Goal: Information Seeking & Learning: Learn about a topic

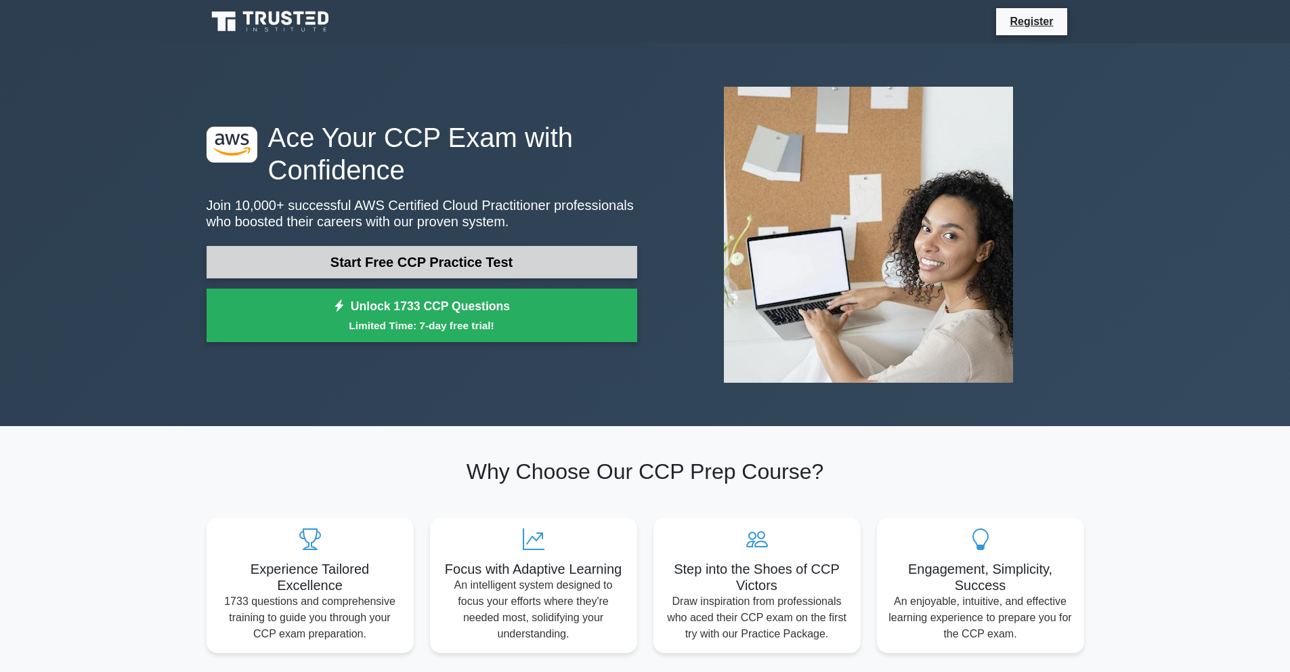
click at [398, 274] on link "Start Free CCP Practice Test" at bounding box center [422, 262] width 431 height 33
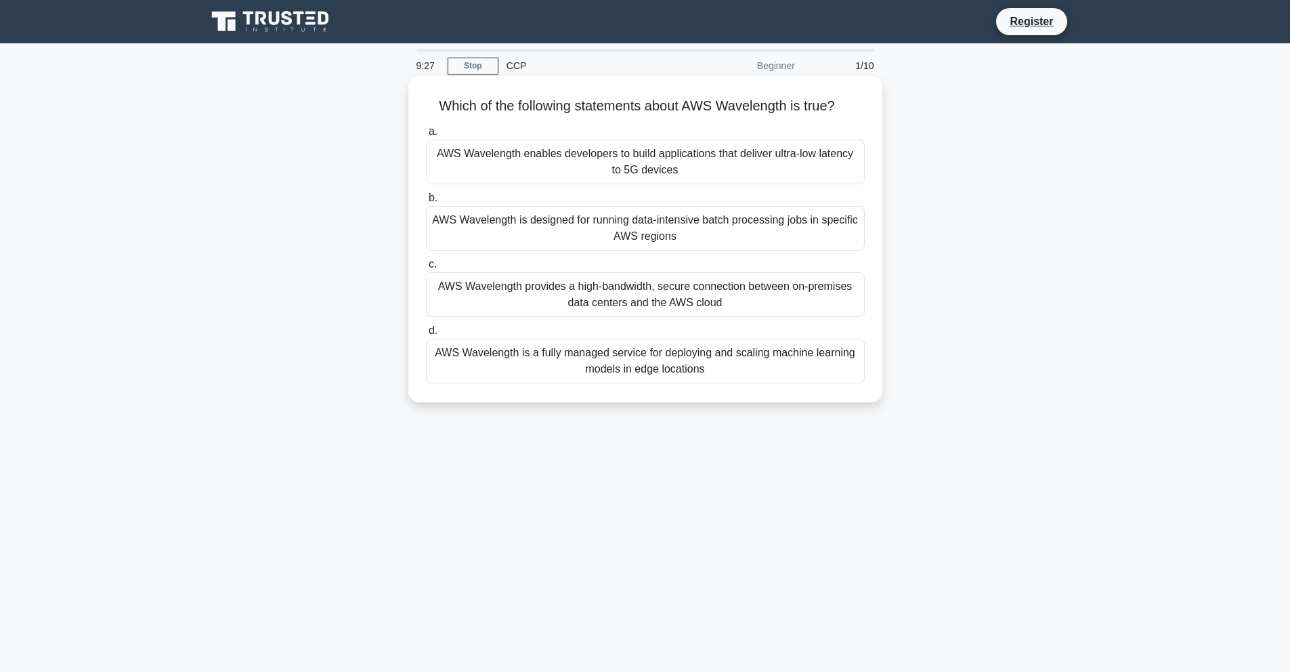
click at [776, 231] on div "AWS Wavelength is designed for running data-intensive batch processing jobs in …" at bounding box center [645, 228] width 439 height 45
click at [426, 203] on input "b. AWS Wavelength is designed for running data-intensive batch processing jobs …" at bounding box center [426, 198] width 0 height 9
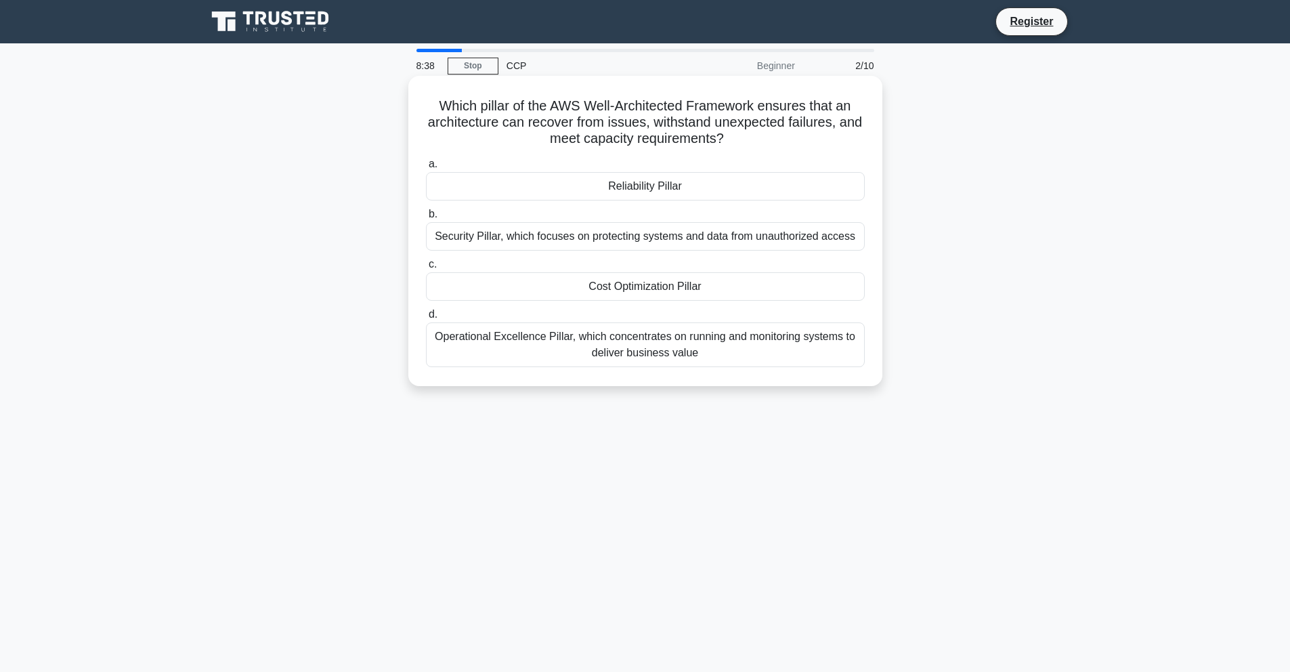
click at [647, 341] on div "Operational Excellence Pillar, which concentrates on running and monitoring sys…" at bounding box center [645, 344] width 439 height 45
click at [426, 319] on input "d. Operational Excellence Pillar, which concentrates on running and monitoring …" at bounding box center [426, 314] width 0 height 9
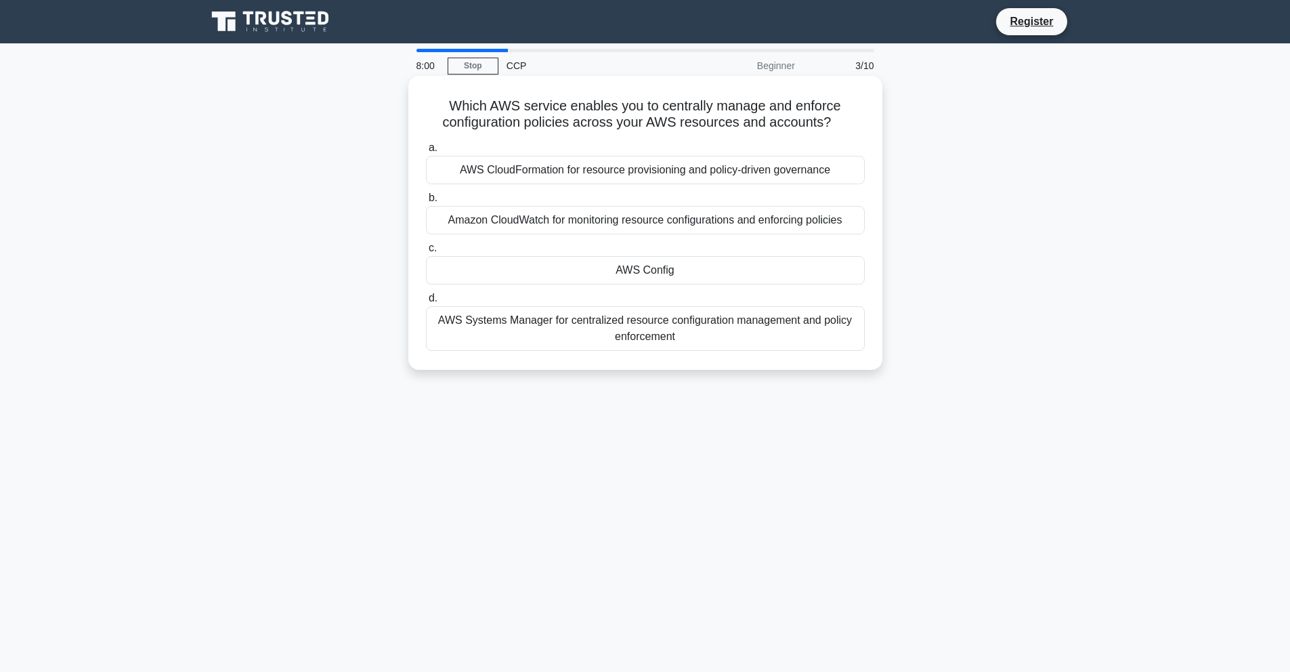
click at [568, 224] on div "Amazon CloudWatch for monitoring resource configurations and enforcing policies" at bounding box center [645, 220] width 439 height 28
click at [426, 203] on input "b. Amazon CloudWatch for monitoring resource configurations and enforcing polic…" at bounding box center [426, 198] width 0 height 9
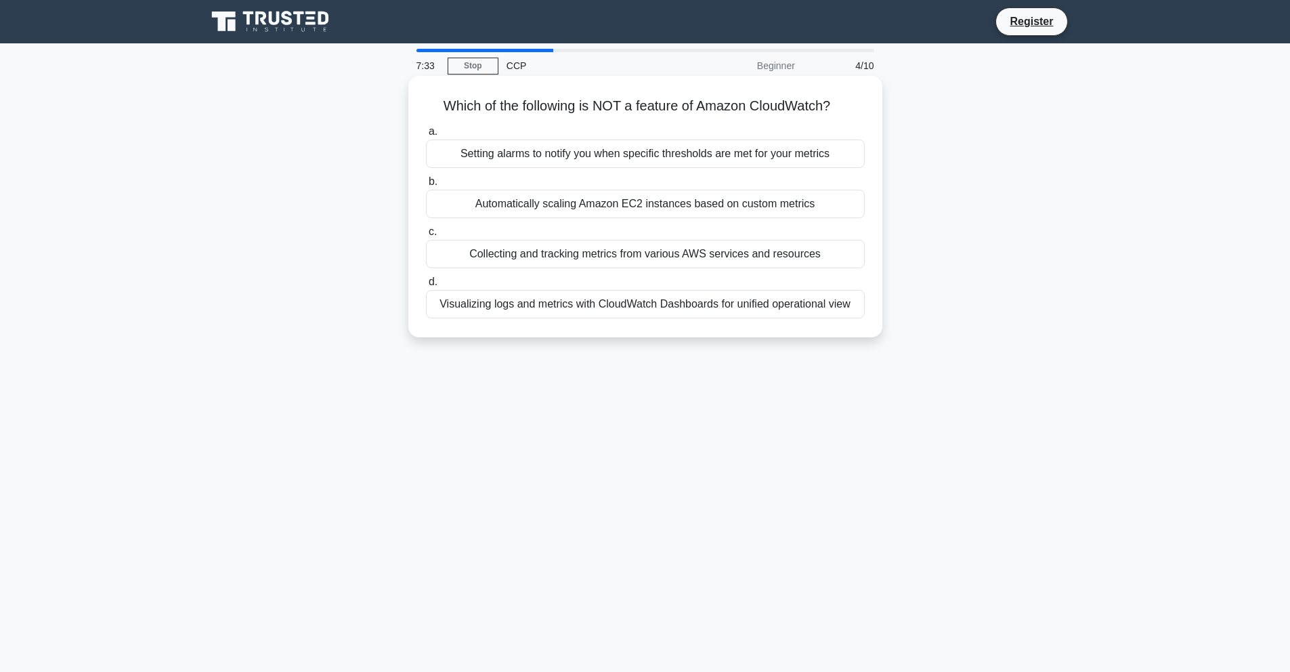
click at [633, 207] on div "Automatically scaling Amazon EC2 instances based on custom metrics" at bounding box center [645, 204] width 439 height 28
click at [426, 186] on input "b. Automatically scaling Amazon EC2 instances based on custom metrics" at bounding box center [426, 181] width 0 height 9
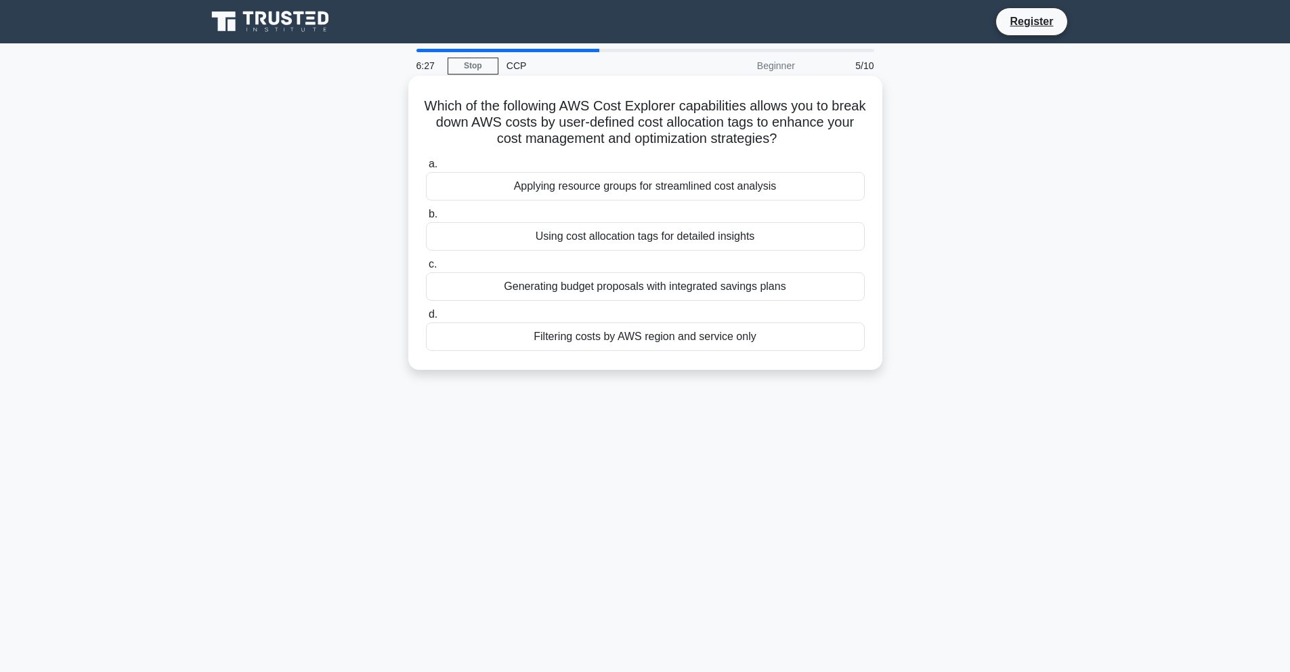
click at [518, 187] on div "Applying resource groups for streamlined cost analysis" at bounding box center [645, 186] width 439 height 28
click at [426, 169] on input "a. Applying resource groups for streamlined cost analysis" at bounding box center [426, 164] width 0 height 9
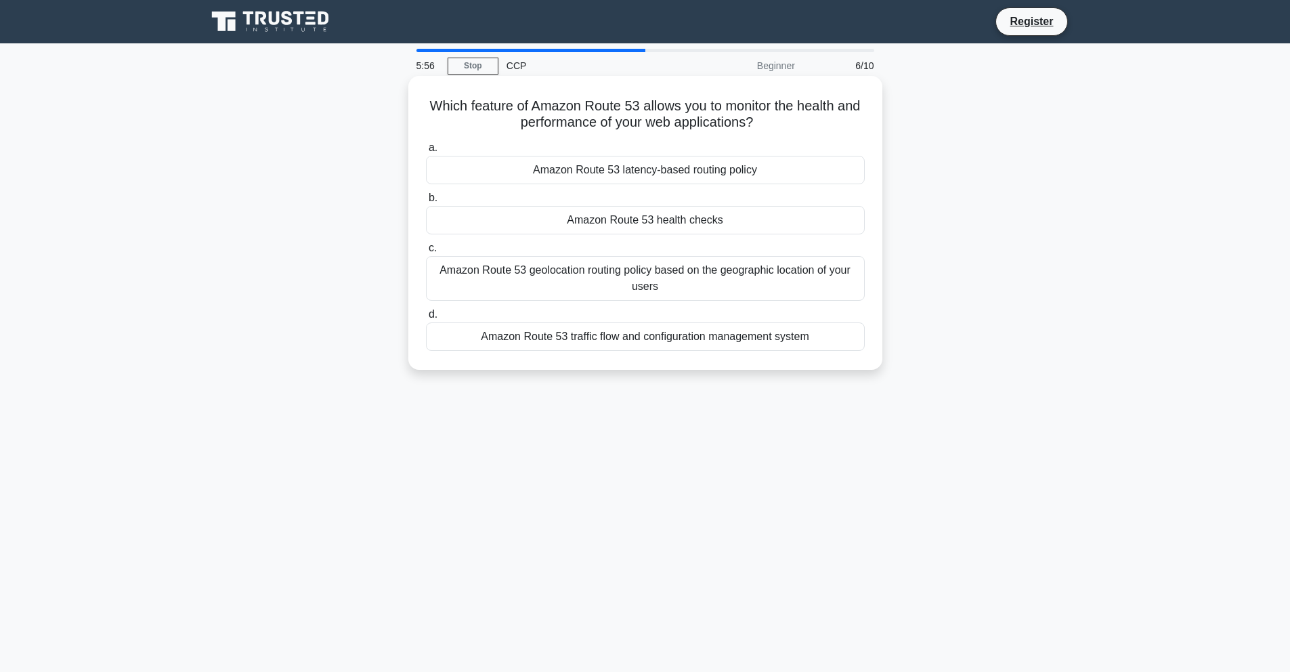
click at [643, 344] on div "Amazon Route 53 traffic flow and configuration management system" at bounding box center [645, 336] width 439 height 28
click at [426, 319] on input "d. Amazon Route 53 traffic flow and configuration management system" at bounding box center [426, 314] width 0 height 9
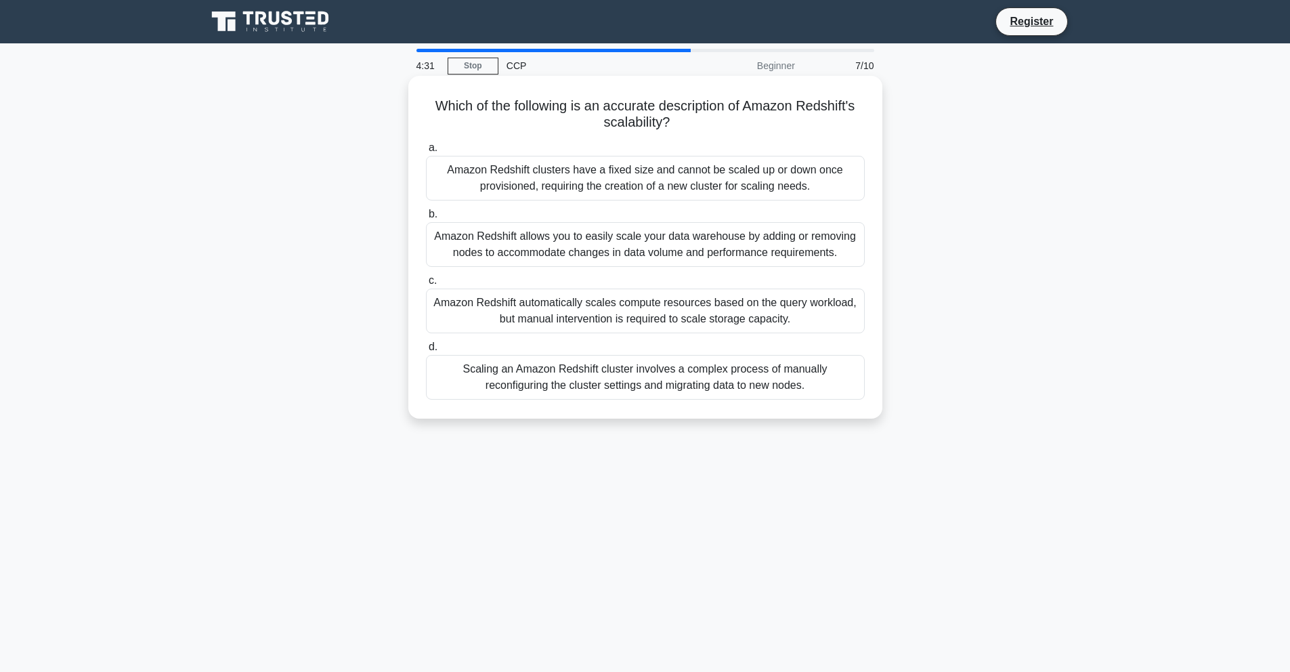
click at [821, 235] on div "Amazon Redshift allows you to easily scale your data warehouse by adding or rem…" at bounding box center [645, 244] width 439 height 45
click at [426, 219] on input "b. Amazon Redshift allows you to easily scale your data warehouse by adding or …" at bounding box center [426, 214] width 0 height 9
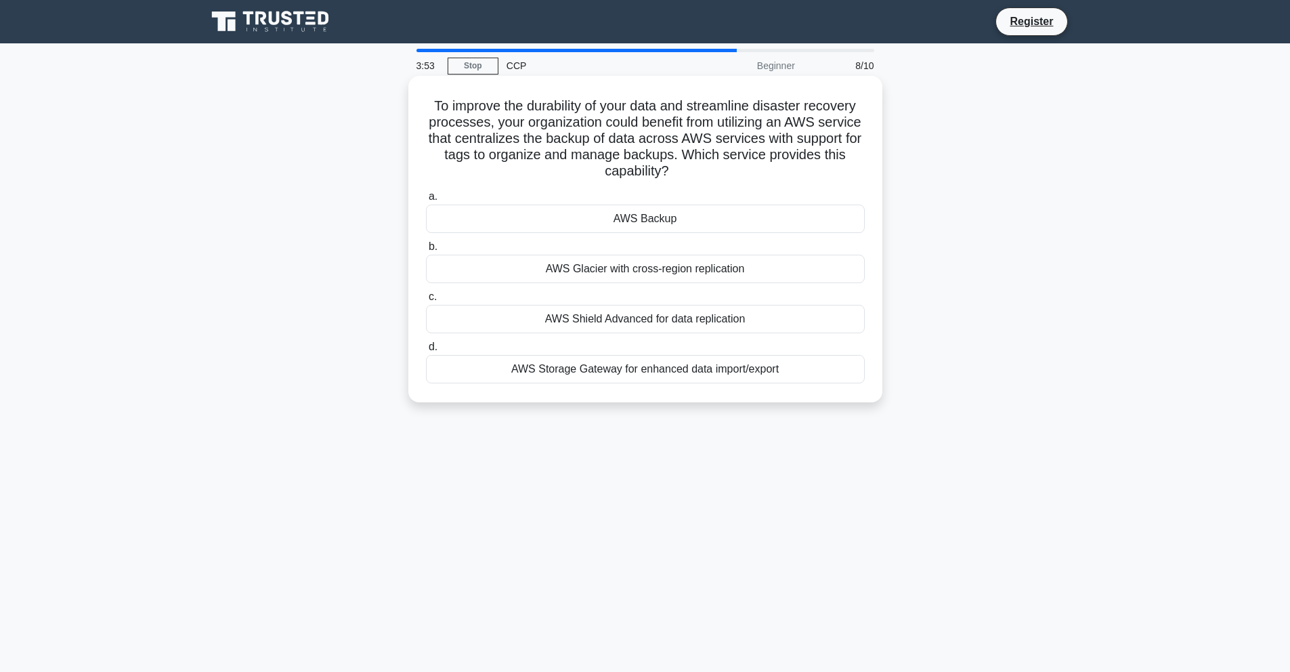
click at [747, 273] on div "AWS Glacier with cross-region replication" at bounding box center [645, 269] width 439 height 28
click at [426, 251] on input "b. AWS Glacier with cross-region replication" at bounding box center [426, 246] width 0 height 9
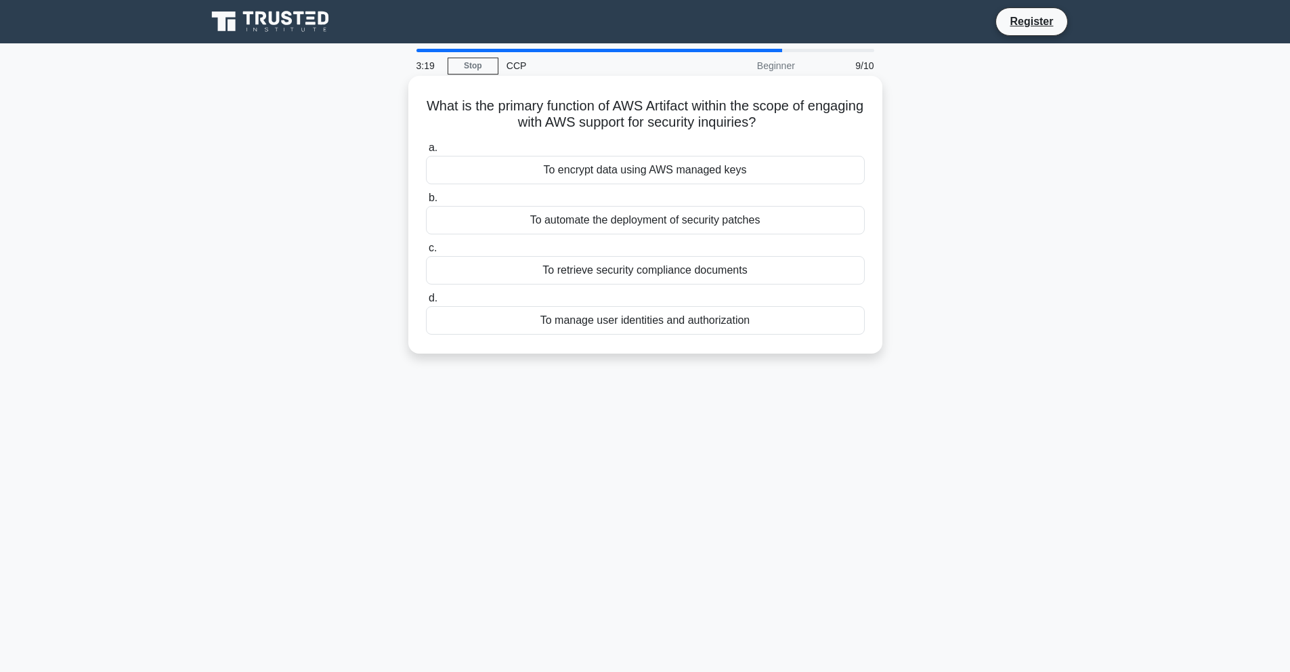
drag, startPoint x: 700, startPoint y: 338, endPoint x: 700, endPoint y: 326, distance: 11.5
click at [700, 337] on div "What is the primary function of AWS Artifact within the scope of engaging with …" at bounding box center [645, 214] width 463 height 267
click at [698, 320] on div "To manage user identities and authorization" at bounding box center [645, 320] width 439 height 28
click at [426, 303] on input "d. To manage user identities and authorization" at bounding box center [426, 298] width 0 height 9
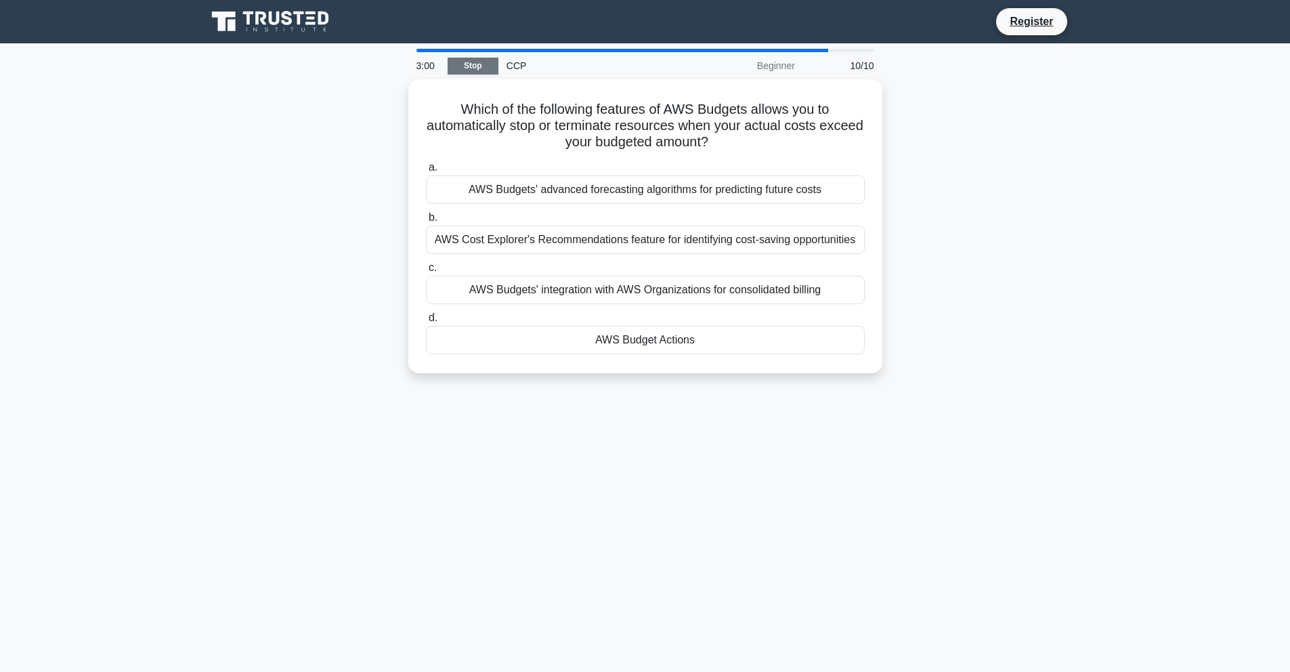
click at [474, 61] on link "Stop" at bounding box center [473, 66] width 51 height 17
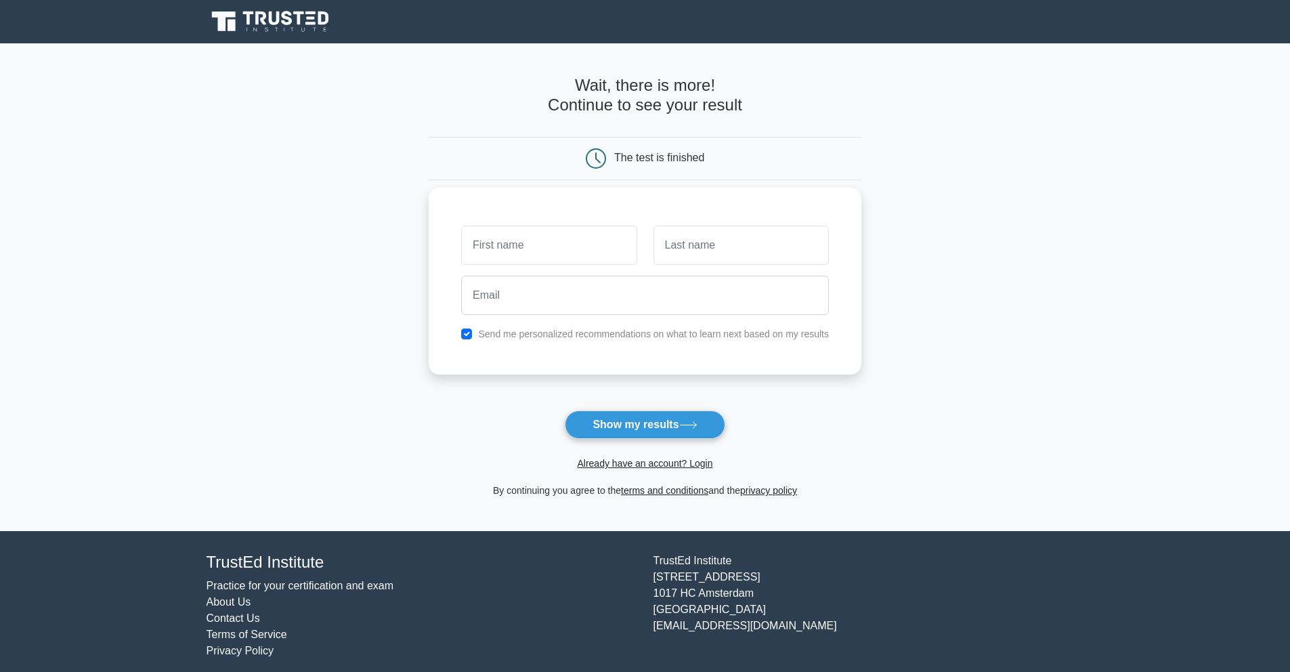
click at [559, 249] on input "text" at bounding box center [548, 245] width 175 height 39
click at [540, 333] on label "Send me personalized recommendations on what to learn next based on my results" at bounding box center [653, 334] width 351 height 11
click at [466, 334] on input "checkbox" at bounding box center [466, 334] width 11 height 11
checkbox input "false"
click at [536, 240] on input "text" at bounding box center [548, 245] width 175 height 39
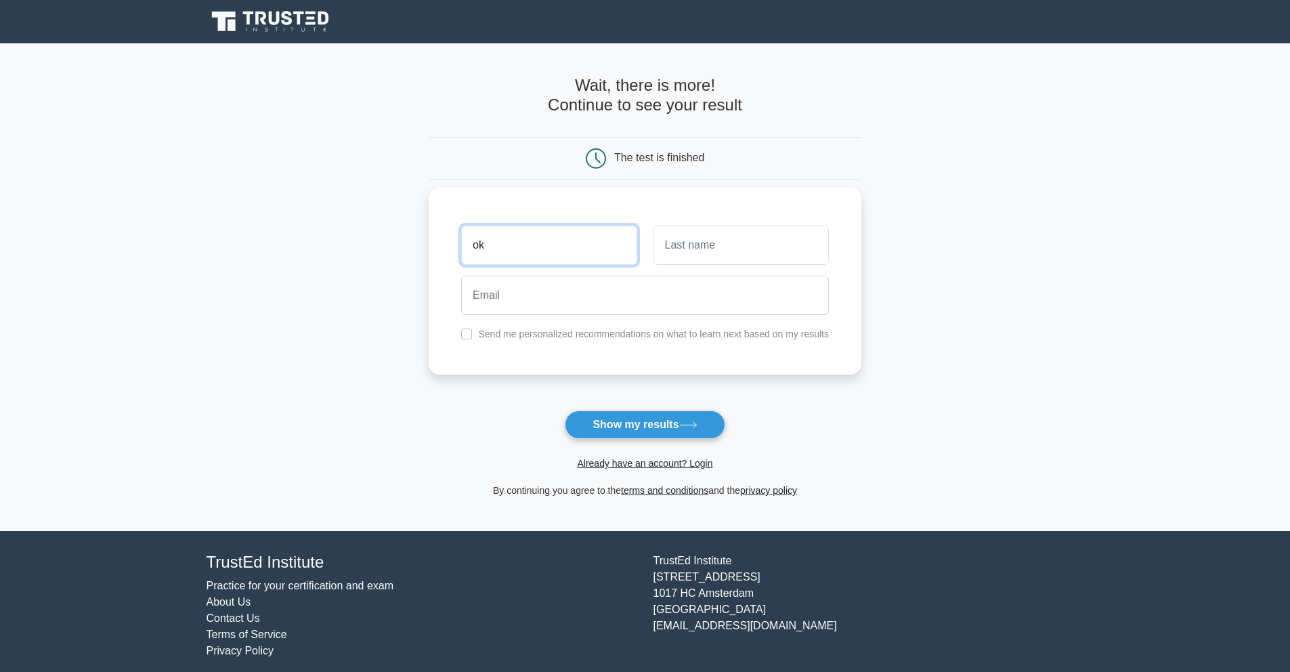
type input "ok"
type input "okis"
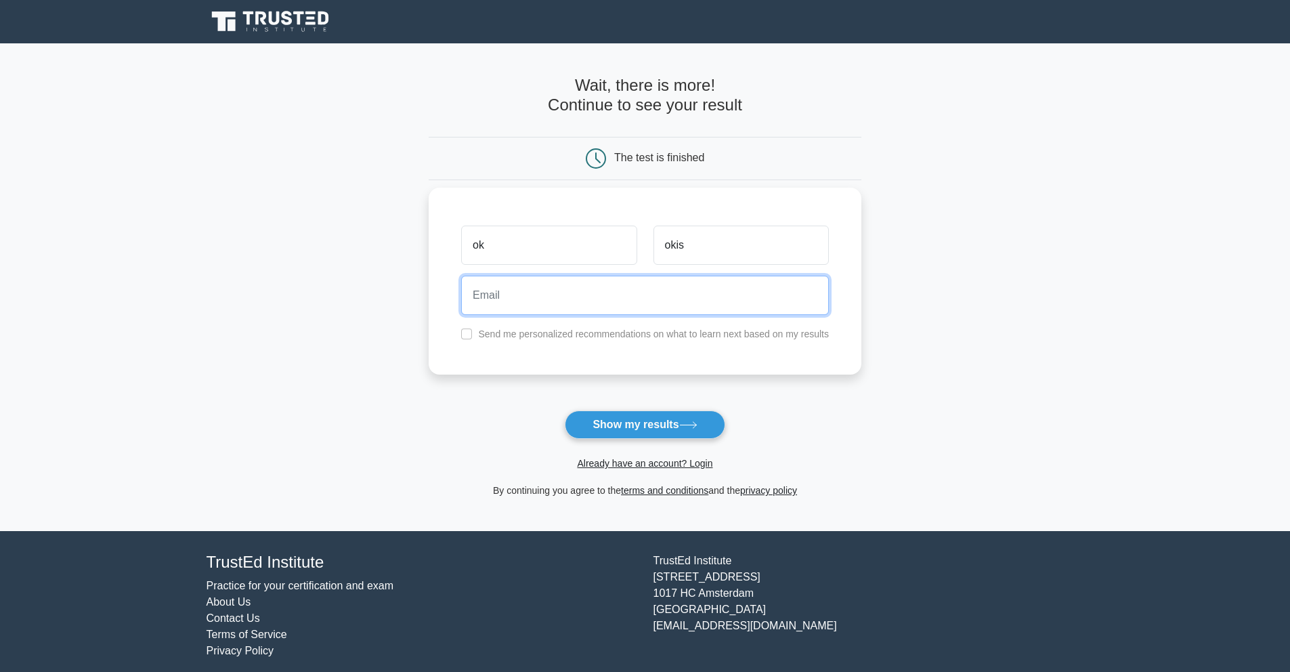
click at [532, 288] on input "email" at bounding box center [645, 295] width 368 height 39
paste input "goric46248@chaublog.com"
type input "goric46248@chaublog.com"
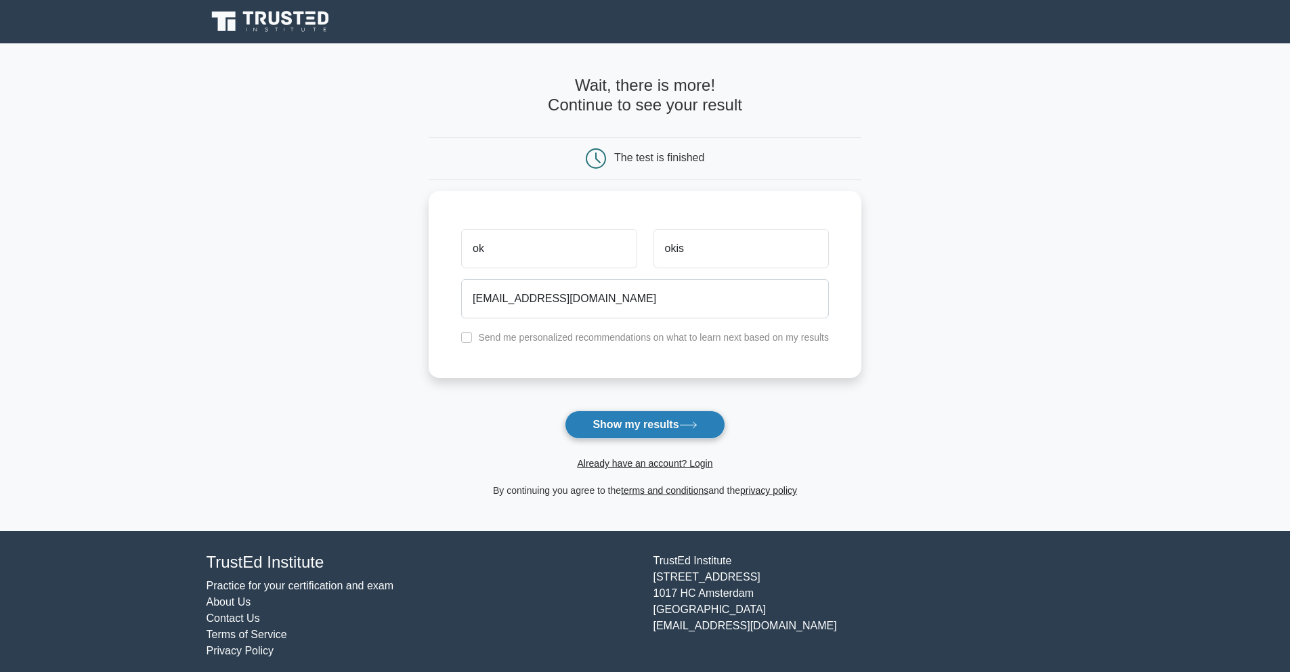
click at [645, 428] on button "Show my results" at bounding box center [645, 424] width 160 height 28
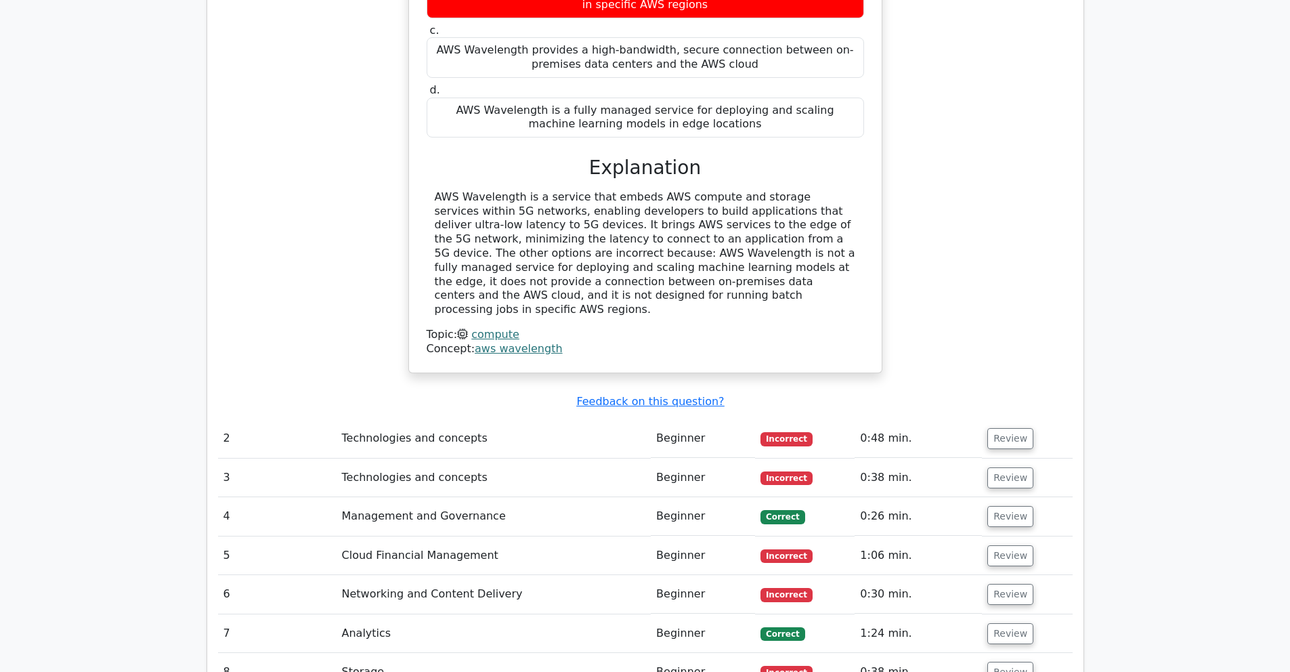
scroll to position [1571, 0]
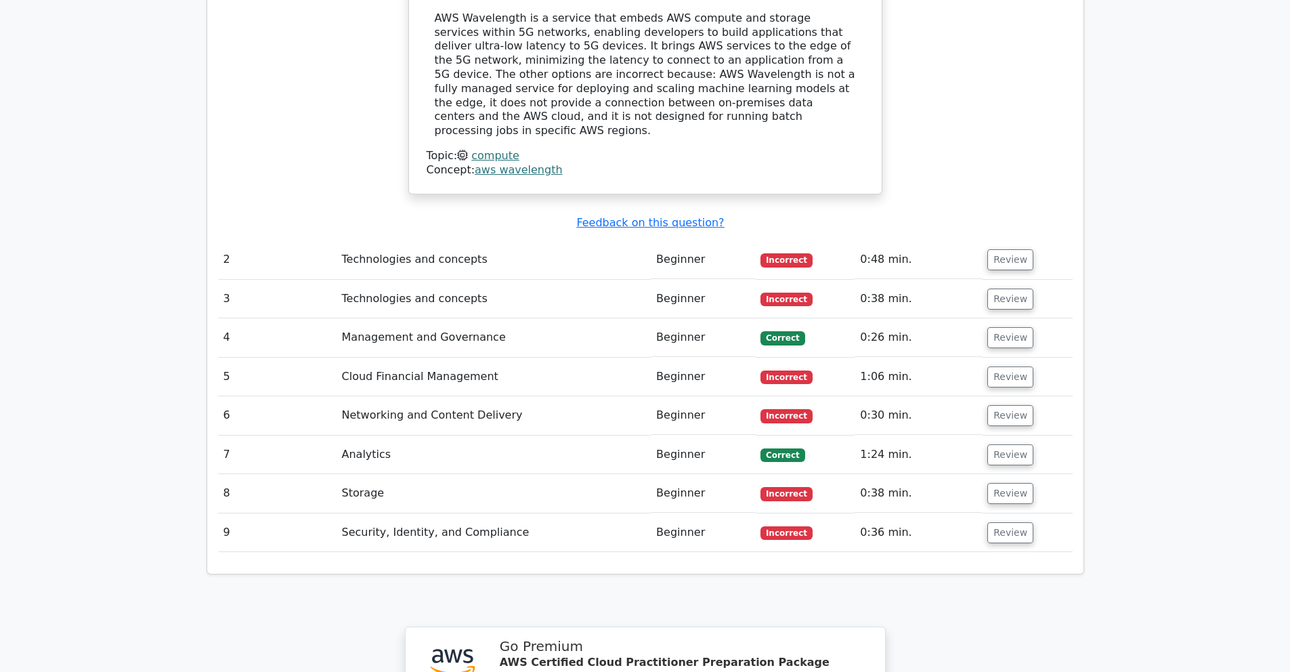
click at [830, 240] on td "Incorrect" at bounding box center [805, 259] width 100 height 39
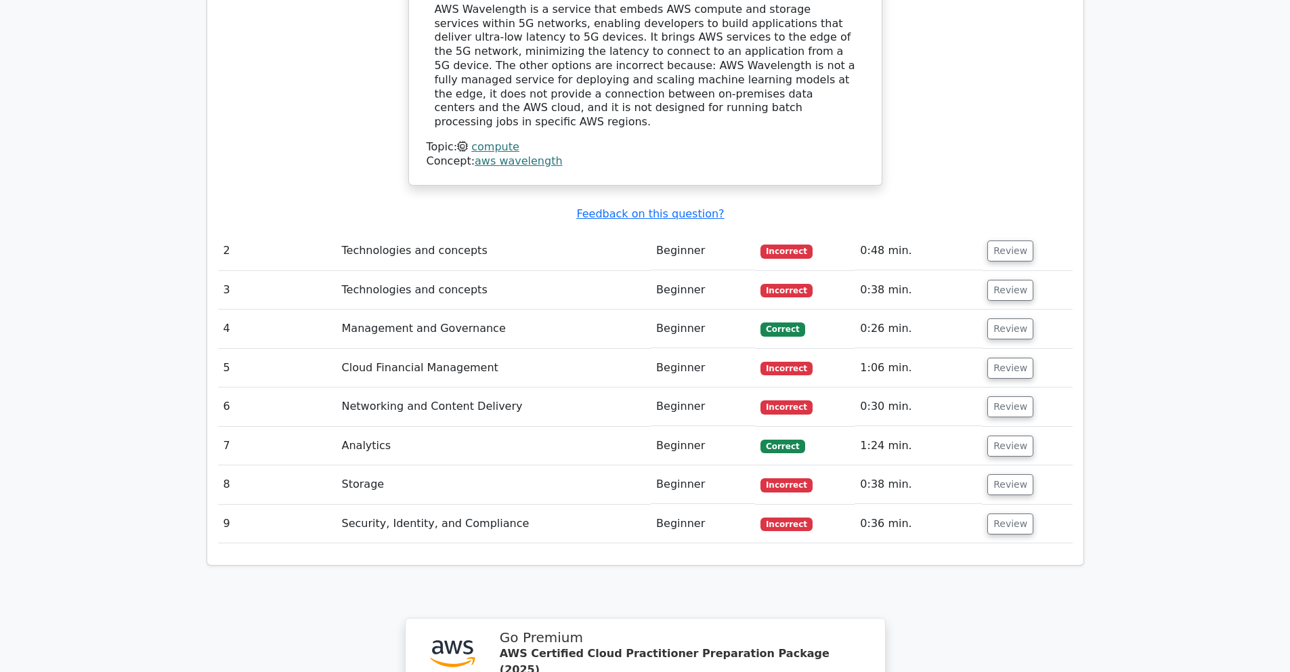
scroll to position [1588, 0]
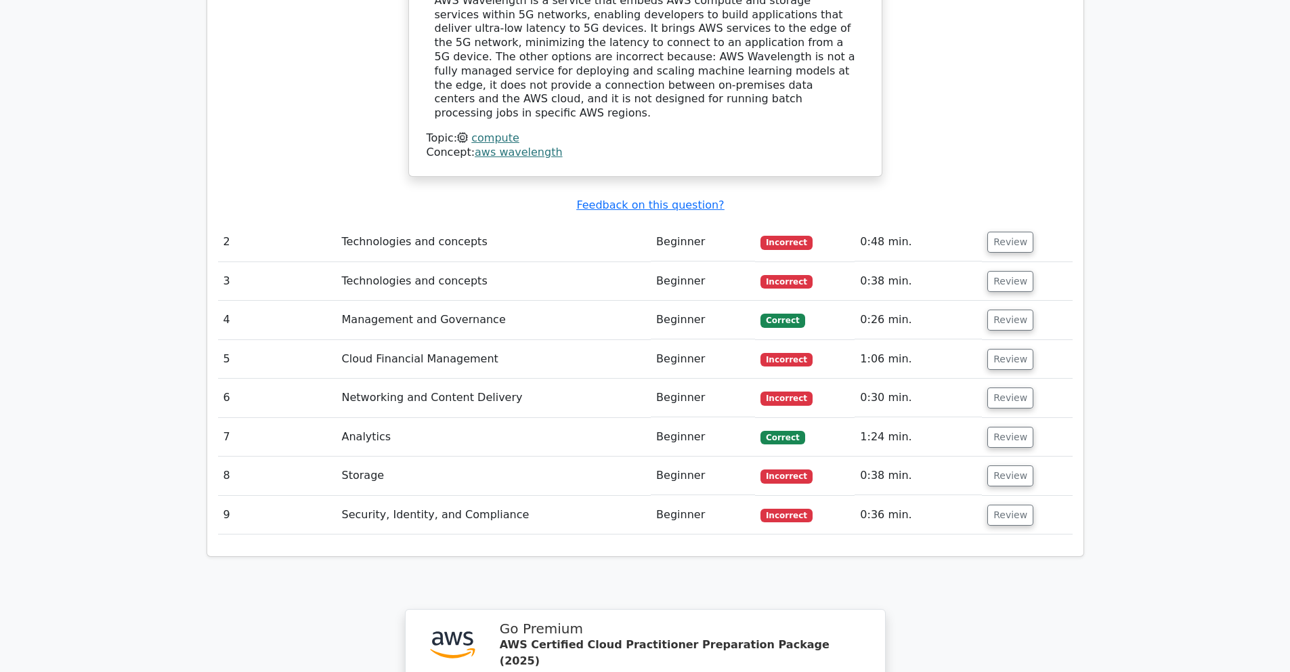
click at [784, 301] on td "Correct" at bounding box center [805, 320] width 100 height 39
click at [988, 232] on button "Review" at bounding box center [1011, 242] width 46 height 21
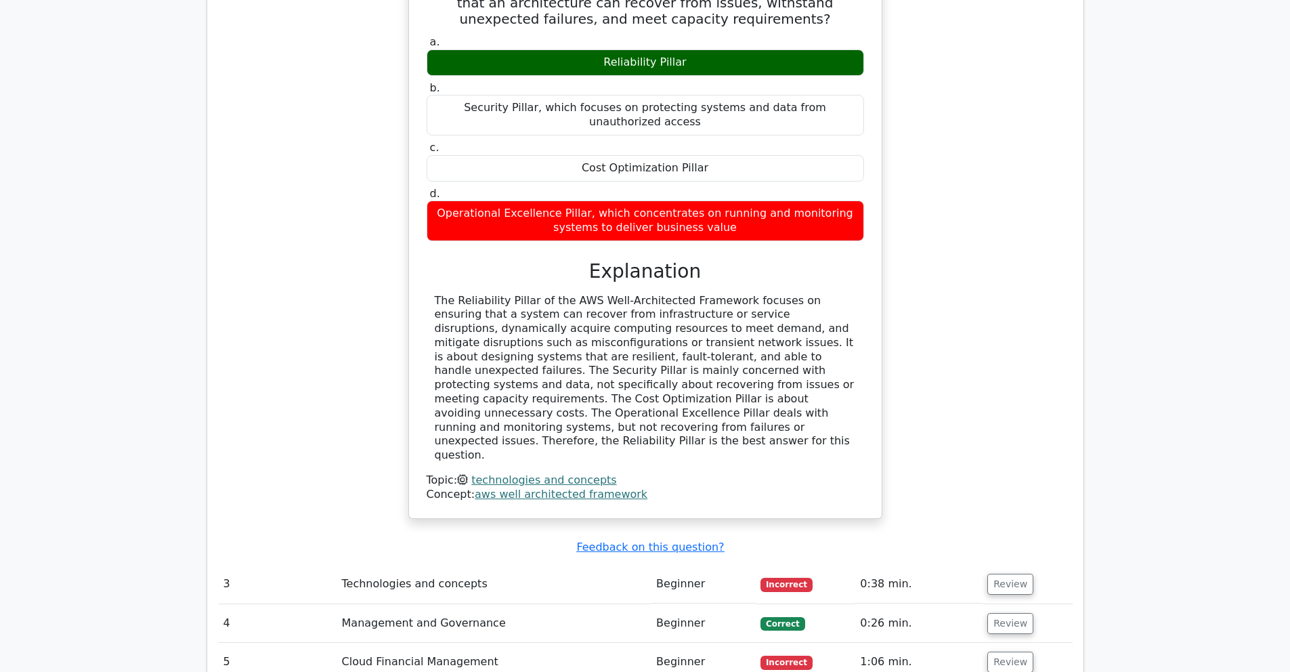
scroll to position [2163, 0]
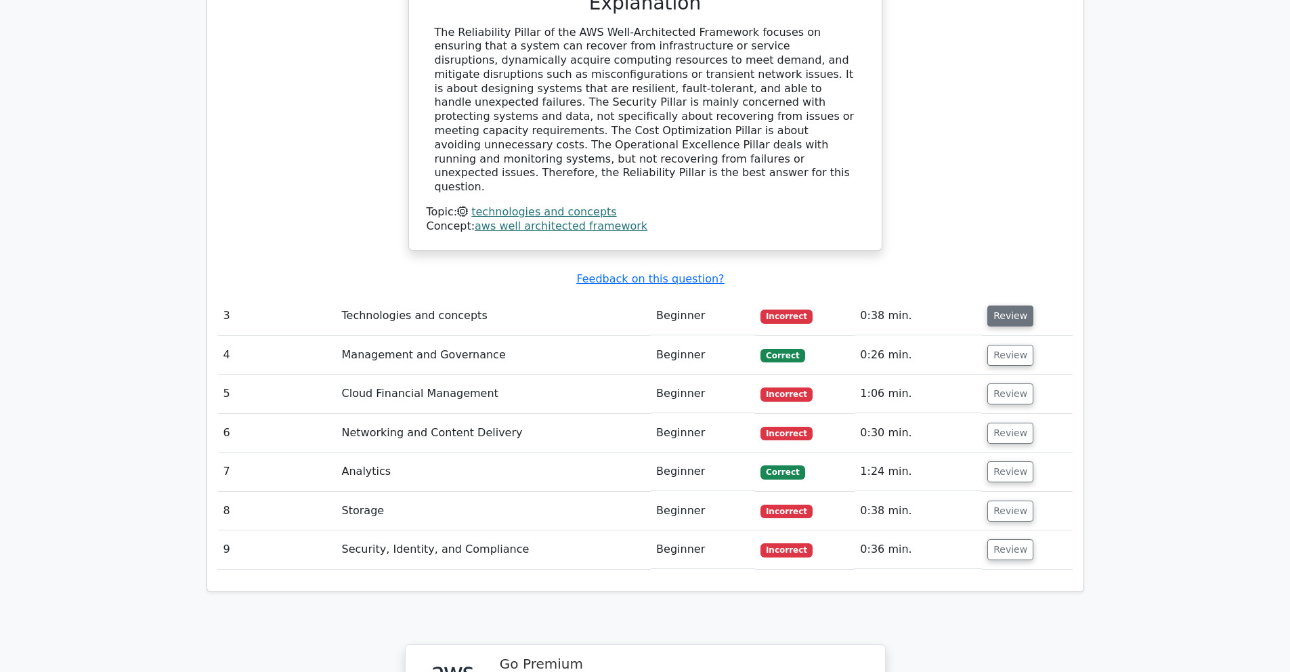
click at [1006, 305] on button "Review" at bounding box center [1011, 315] width 46 height 21
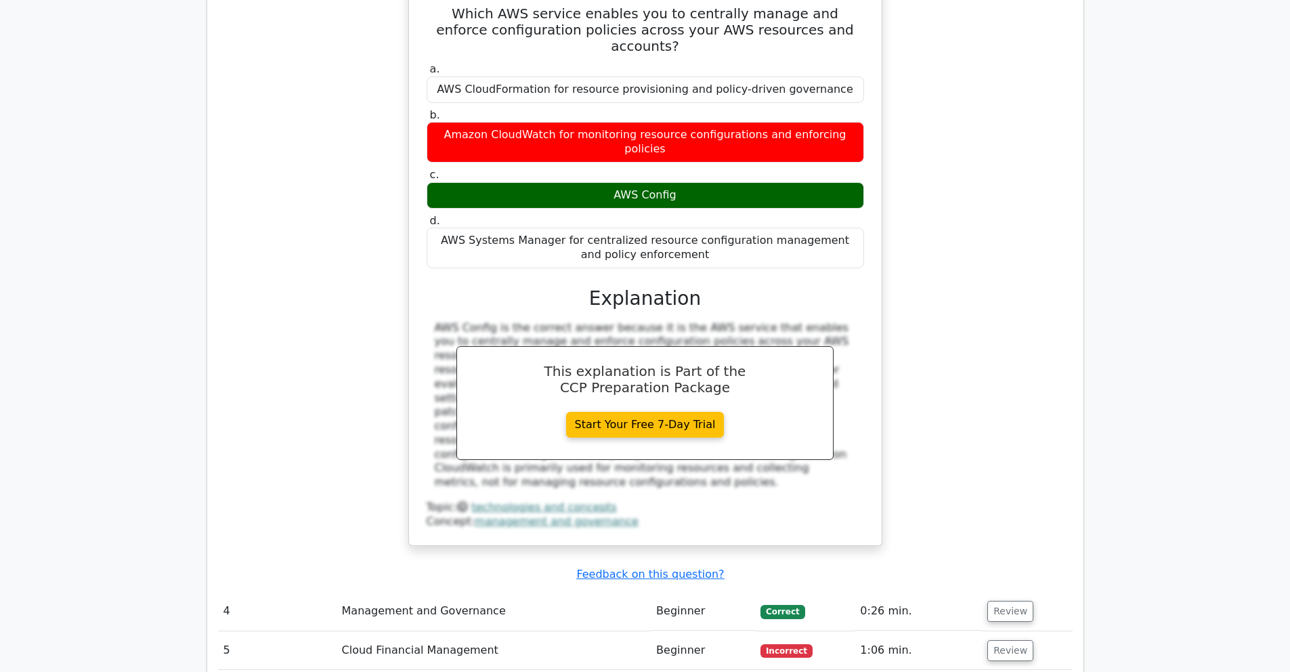
scroll to position [2677, 0]
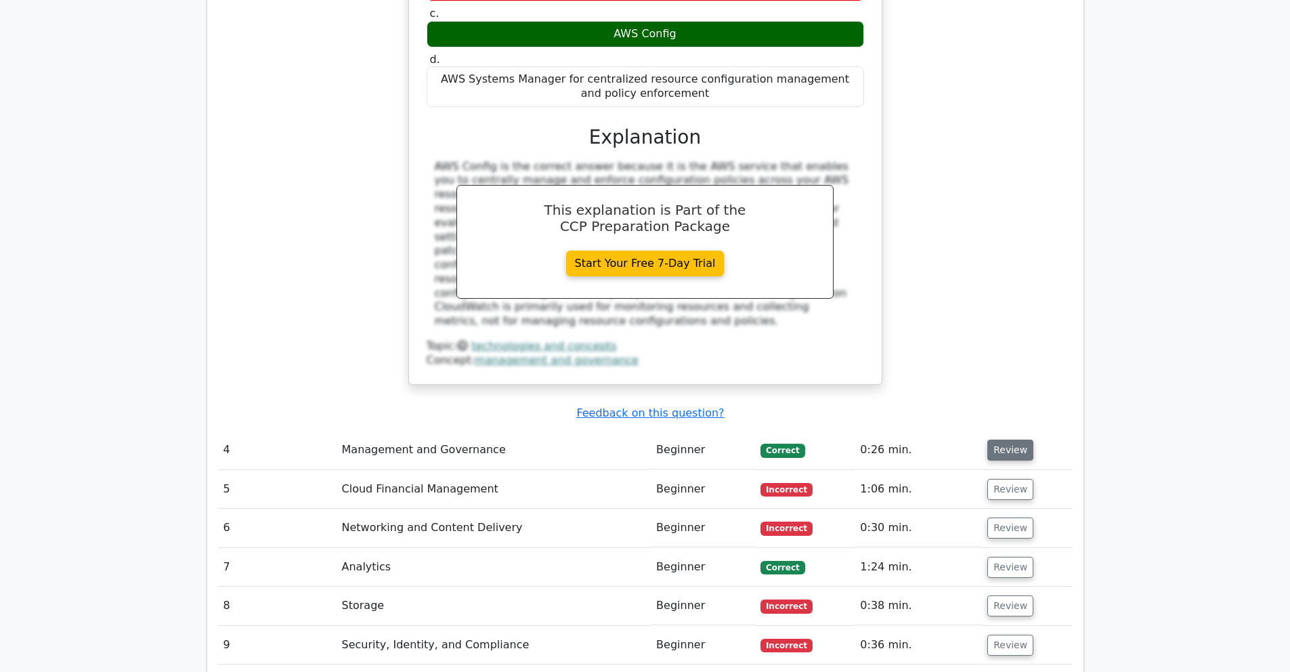
click at [1011, 440] on button "Review" at bounding box center [1011, 450] width 46 height 21
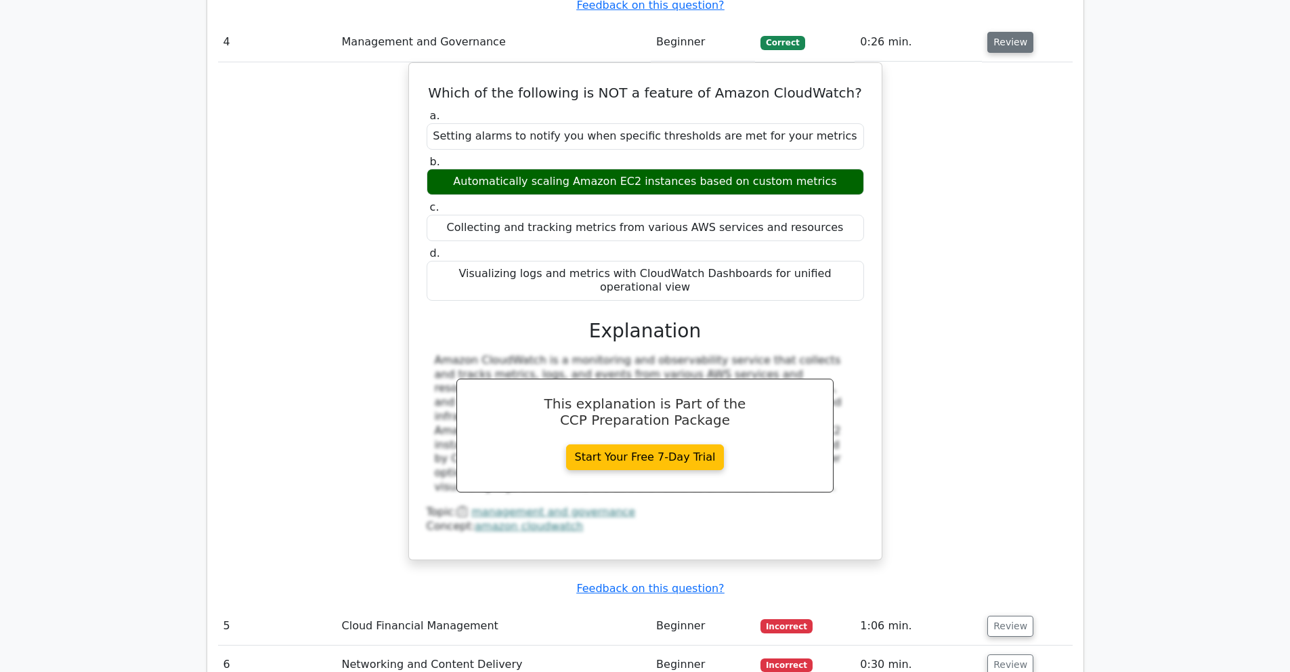
scroll to position [3165, 0]
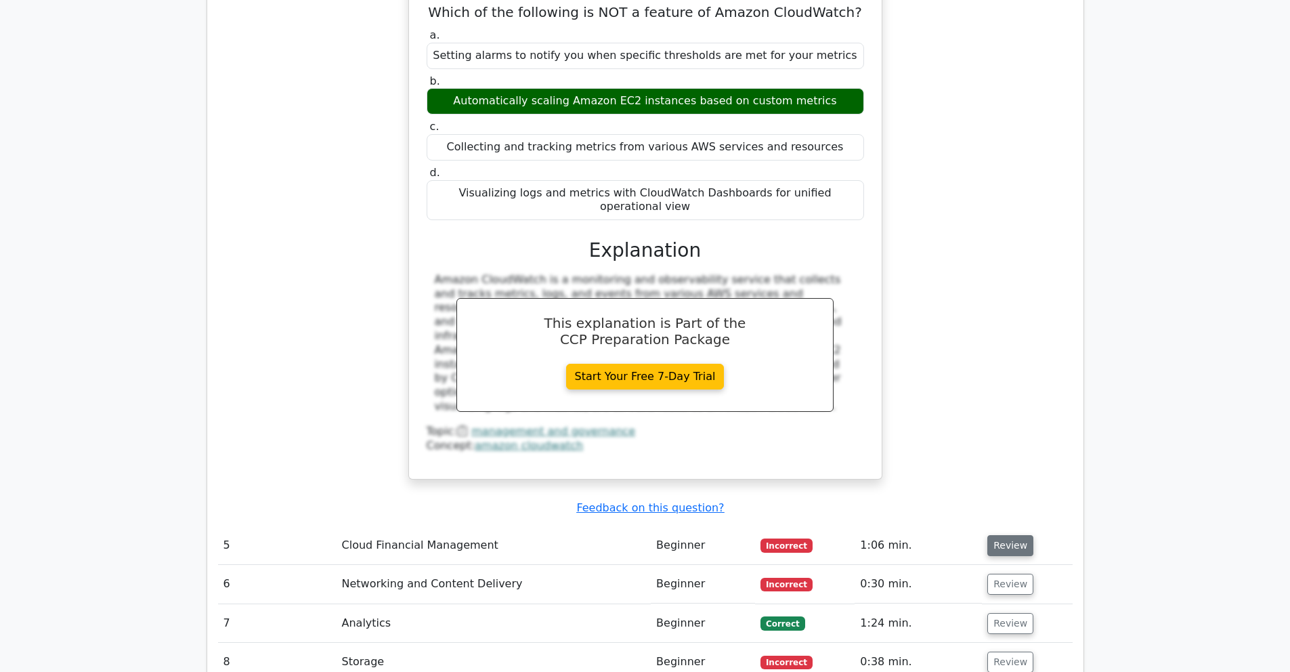
click at [994, 535] on button "Review" at bounding box center [1011, 545] width 46 height 21
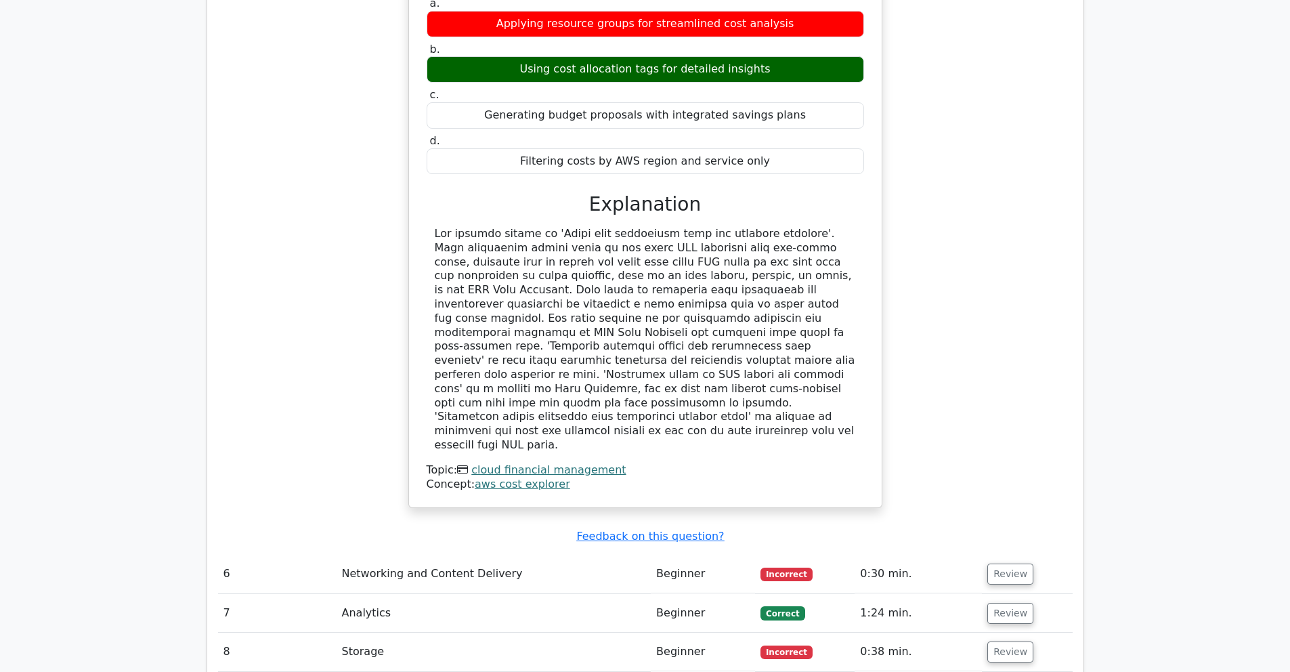
scroll to position [3893, 0]
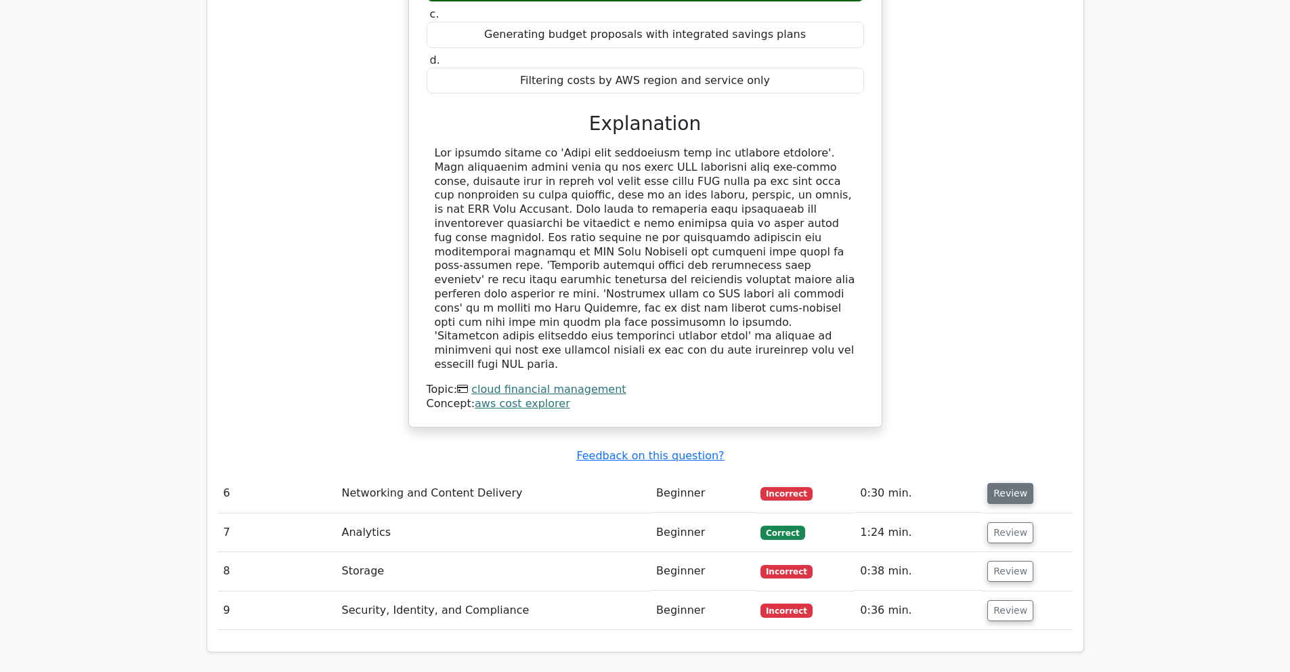
click at [1015, 483] on button "Review" at bounding box center [1011, 493] width 46 height 21
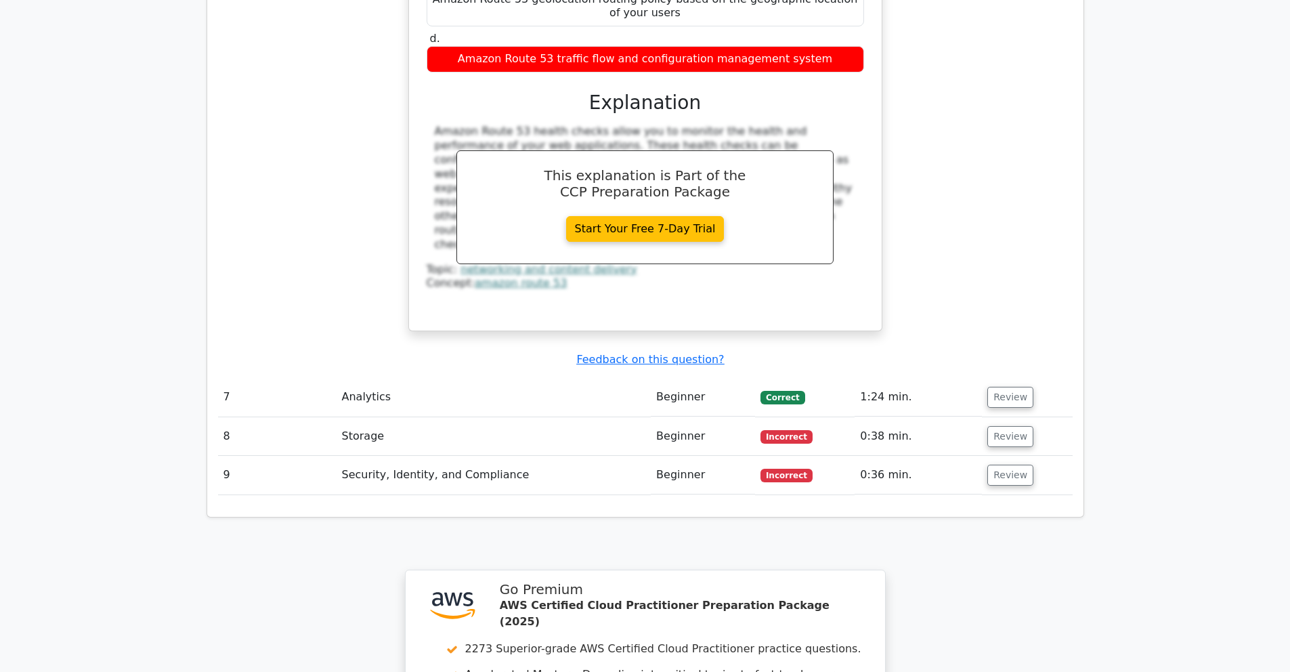
scroll to position [4597, 0]
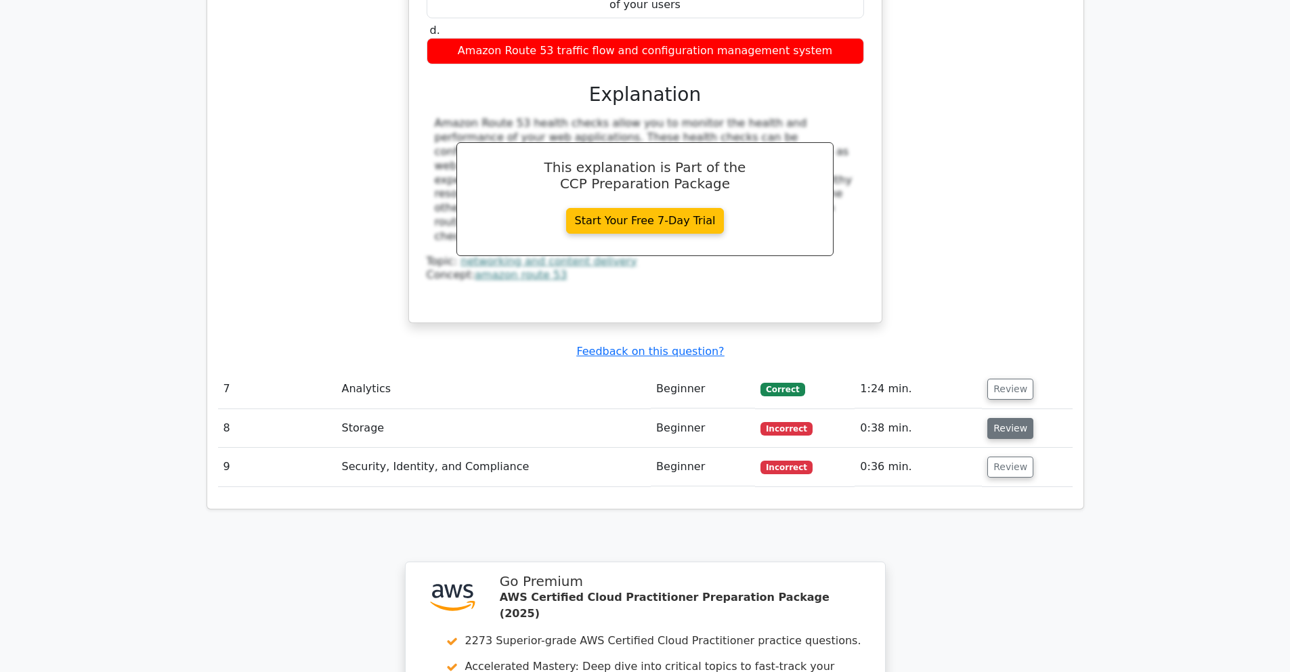
click at [1006, 418] on button "Review" at bounding box center [1011, 428] width 46 height 21
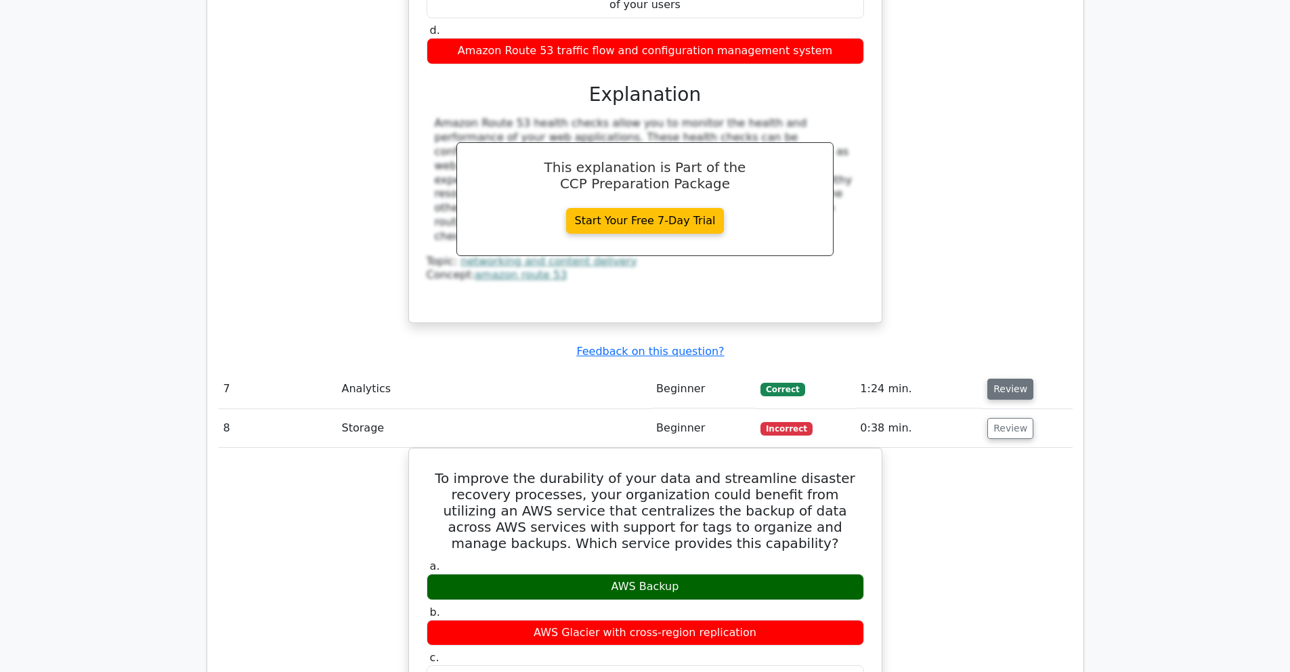
click at [992, 379] on button "Review" at bounding box center [1011, 389] width 46 height 21
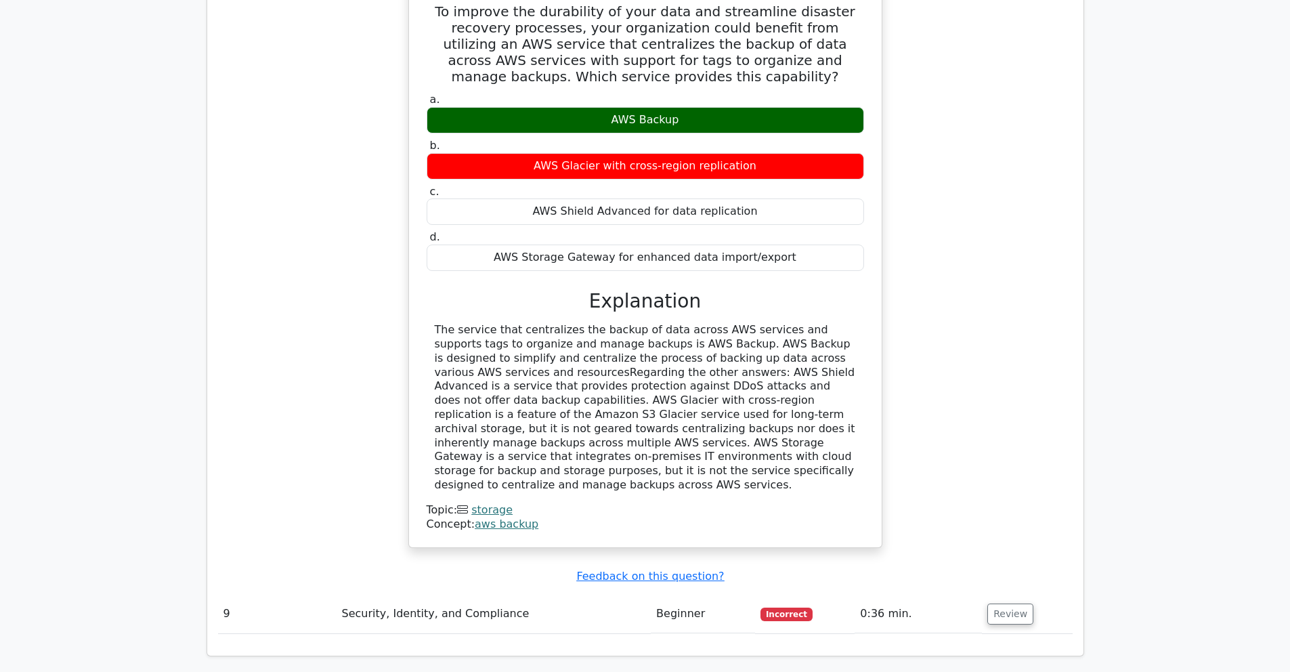
scroll to position [5677, 0]
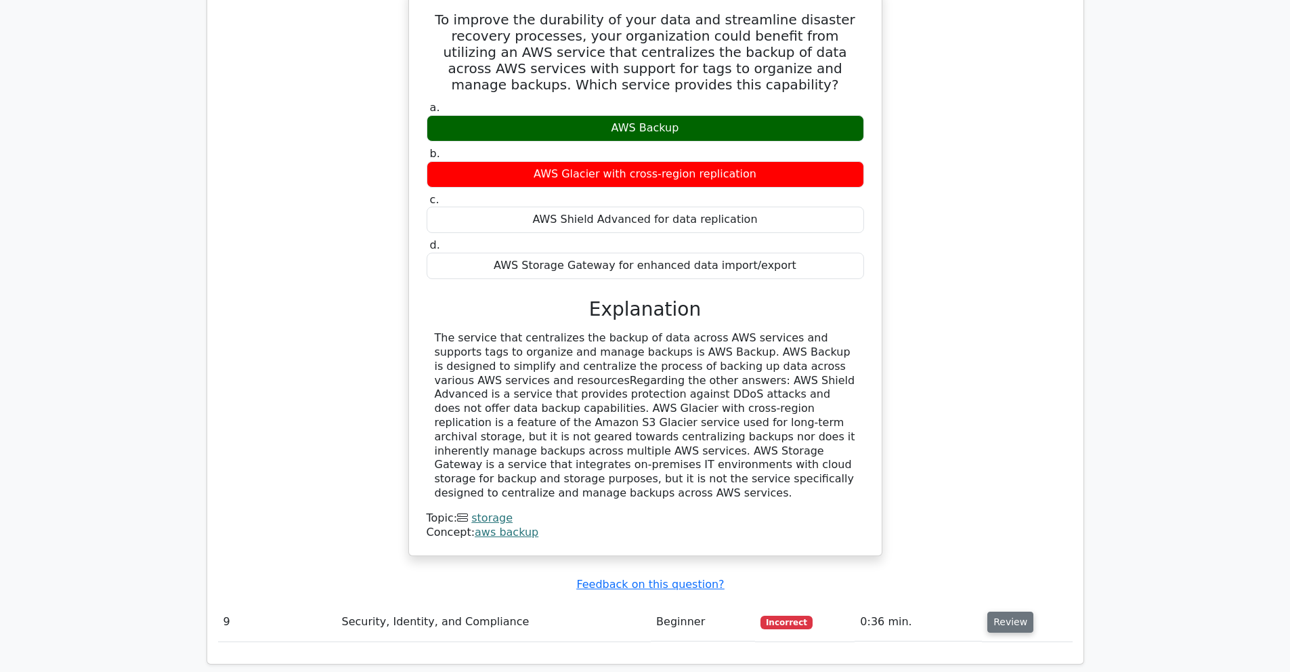
click at [1002, 612] on button "Review" at bounding box center [1011, 622] width 46 height 21
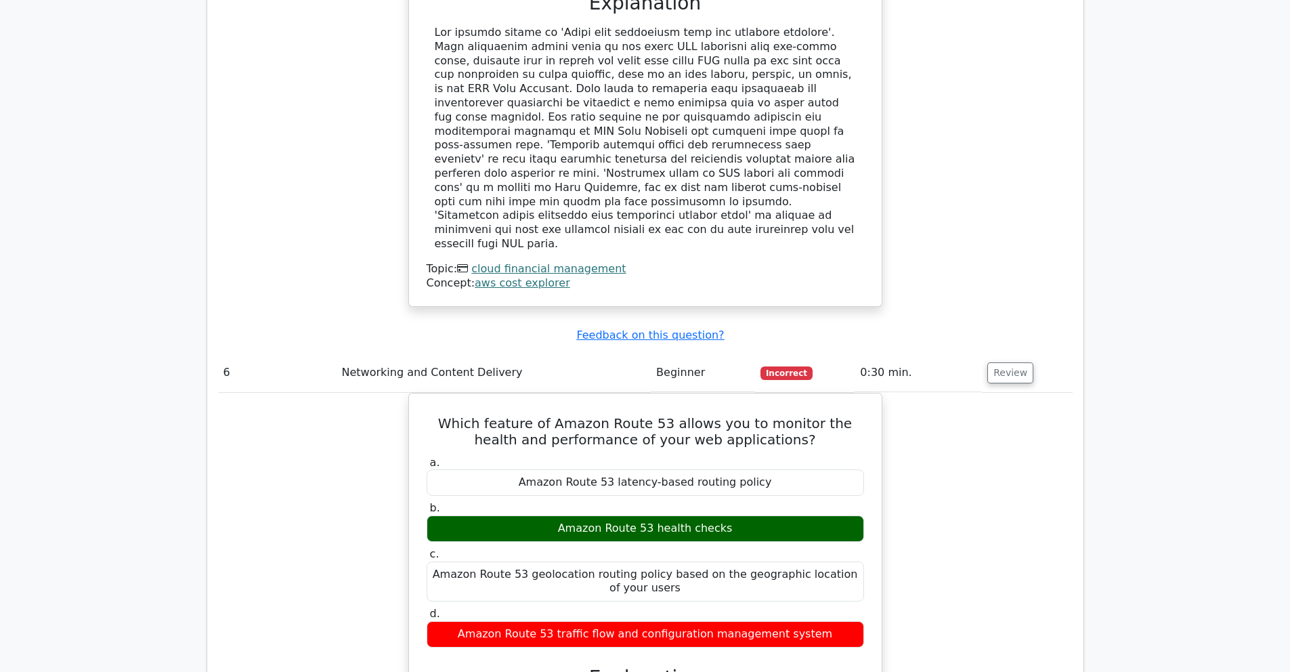
scroll to position [3771, 0]
